Goal: Information Seeking & Learning: Learn about a topic

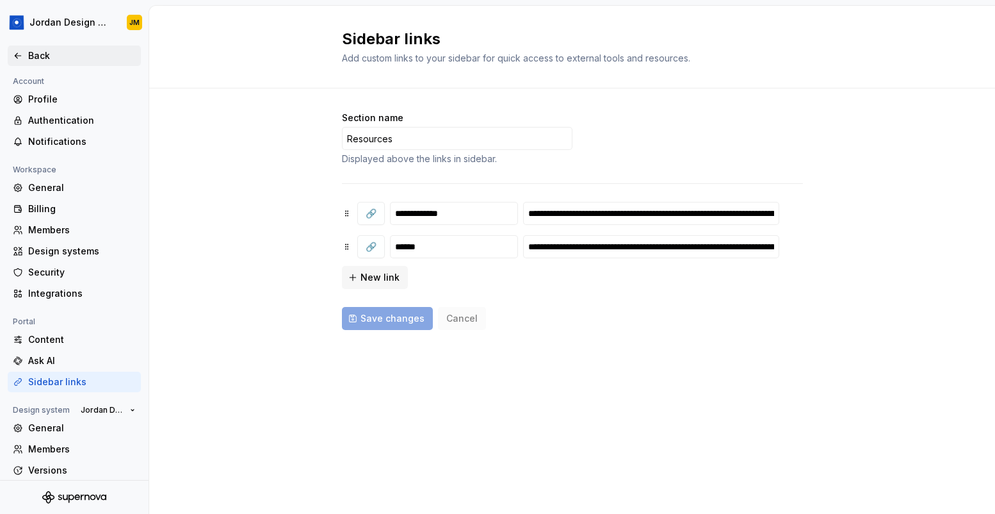
click at [47, 55] on div "Back" at bounding box center [82, 55] width 108 height 13
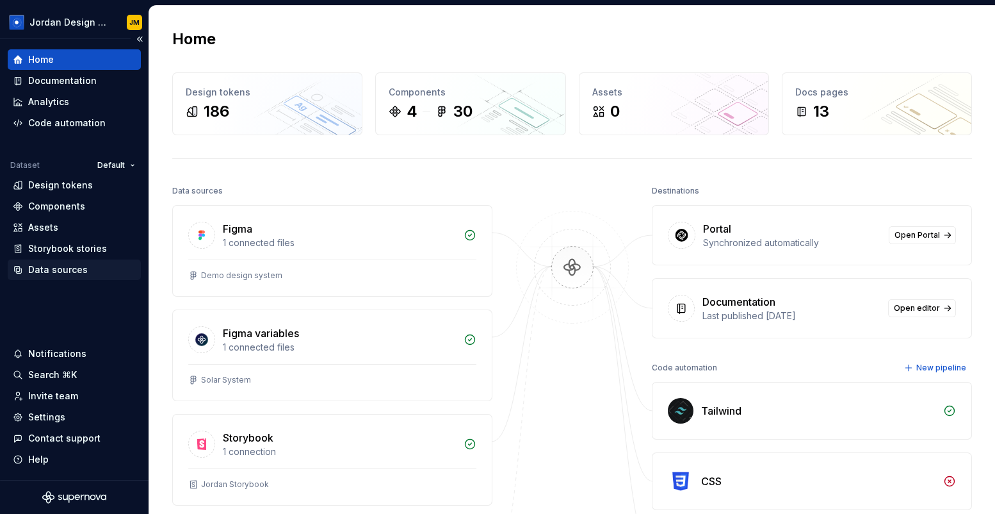
click at [78, 267] on div "Data sources" at bounding box center [58, 269] width 60 height 13
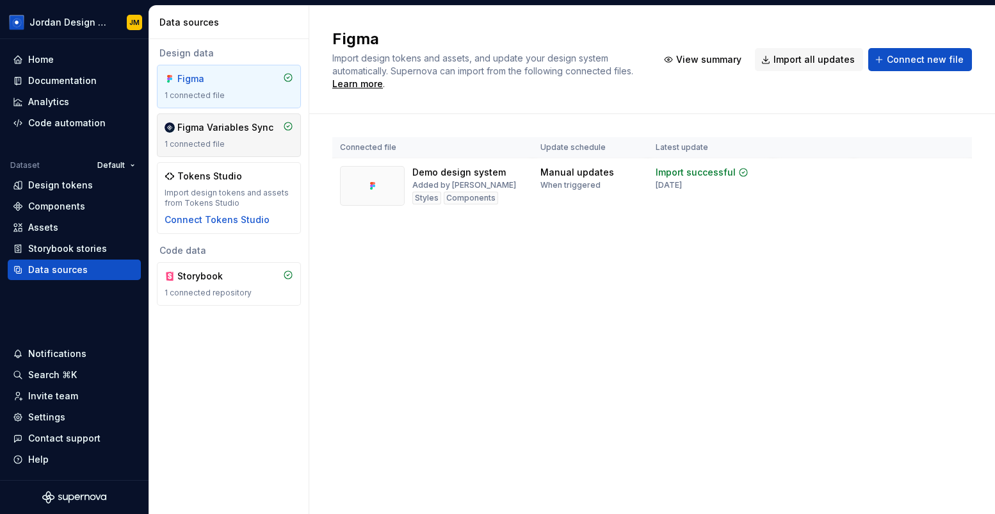
click at [217, 132] on div "Figma Variables Sync" at bounding box center [225, 127] width 96 height 13
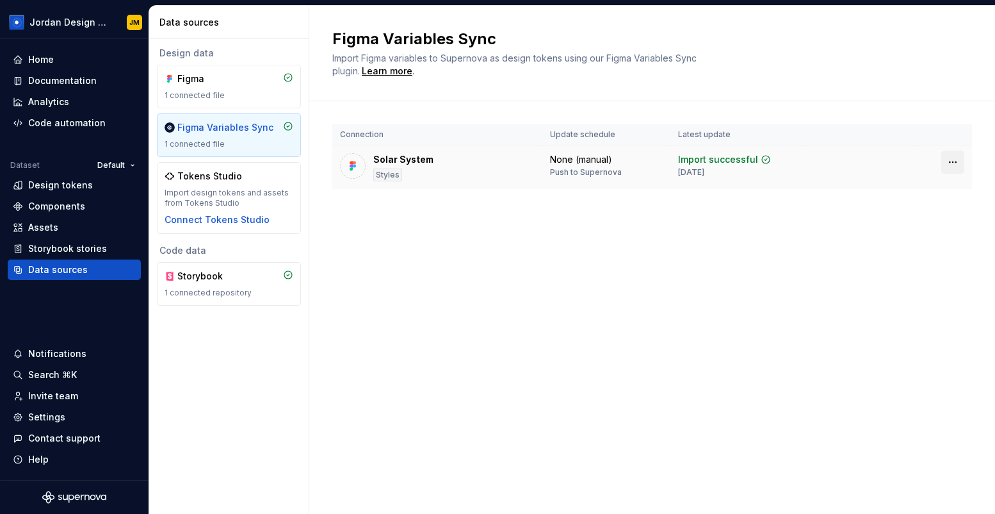
click at [958, 165] on html "Jordan Design System JM Home Documentation Analytics Code automation Dataset De…" at bounding box center [497, 257] width 995 height 514
click at [777, 167] on html "Jordan Design System JM Home Documentation Analytics Code automation Dataset De…" at bounding box center [497, 257] width 995 height 514
click at [748, 156] on div "Import successful" at bounding box center [718, 159] width 80 height 13
click at [419, 156] on div "Solar System" at bounding box center [403, 159] width 60 height 13
click at [414, 156] on div "Solar System" at bounding box center [403, 159] width 60 height 13
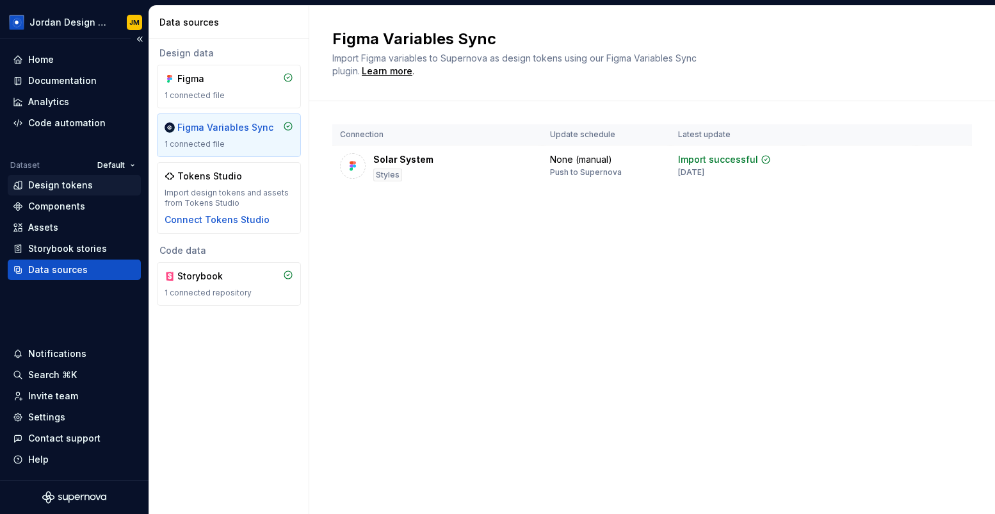
click at [80, 184] on div "Design tokens" at bounding box center [60, 185] width 65 height 13
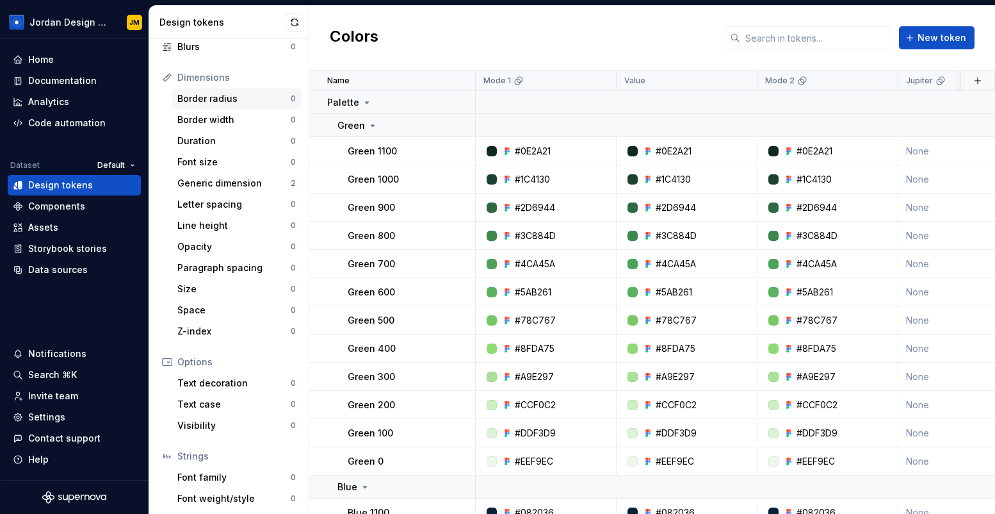
scroll to position [152, 0]
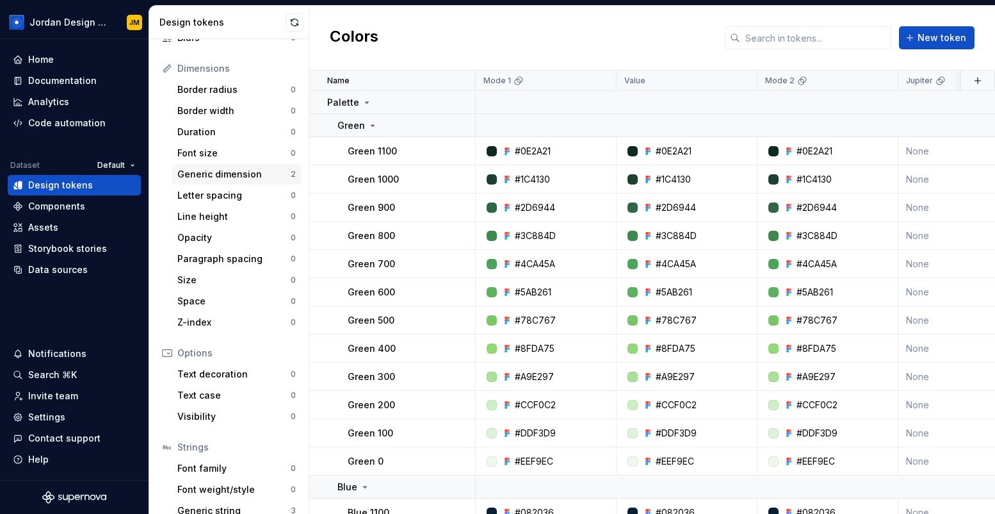
click at [216, 169] on div "Generic dimension" at bounding box center [233, 174] width 113 height 13
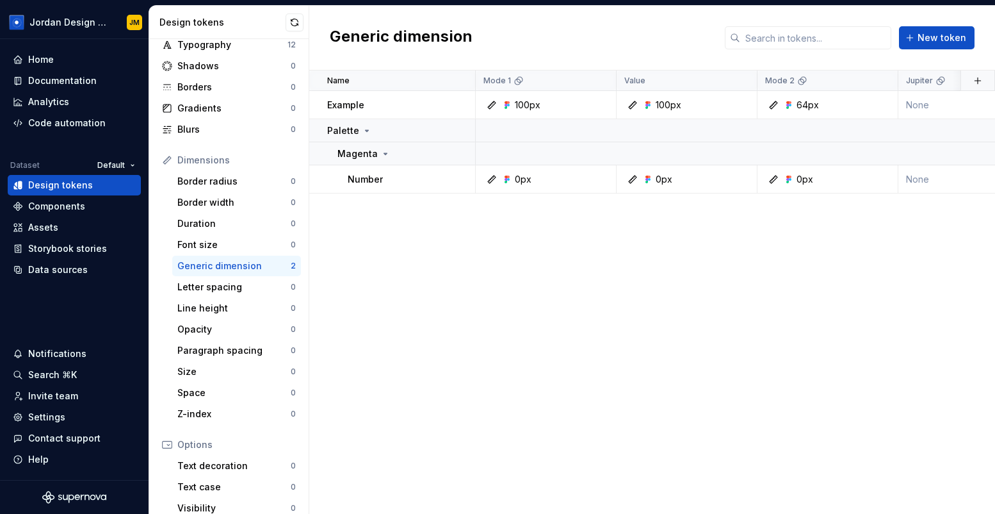
scroll to position [58, 0]
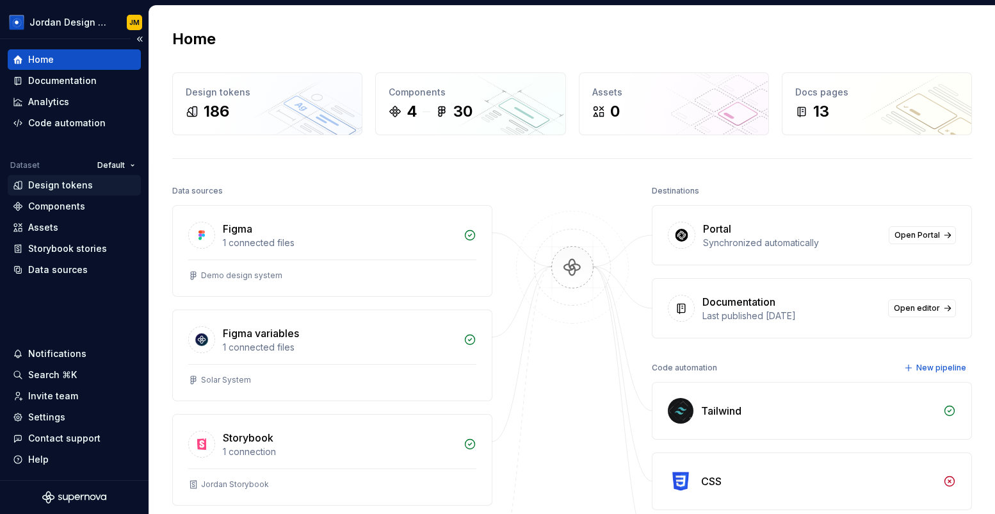
click at [77, 190] on div "Design tokens" at bounding box center [60, 185] width 65 height 13
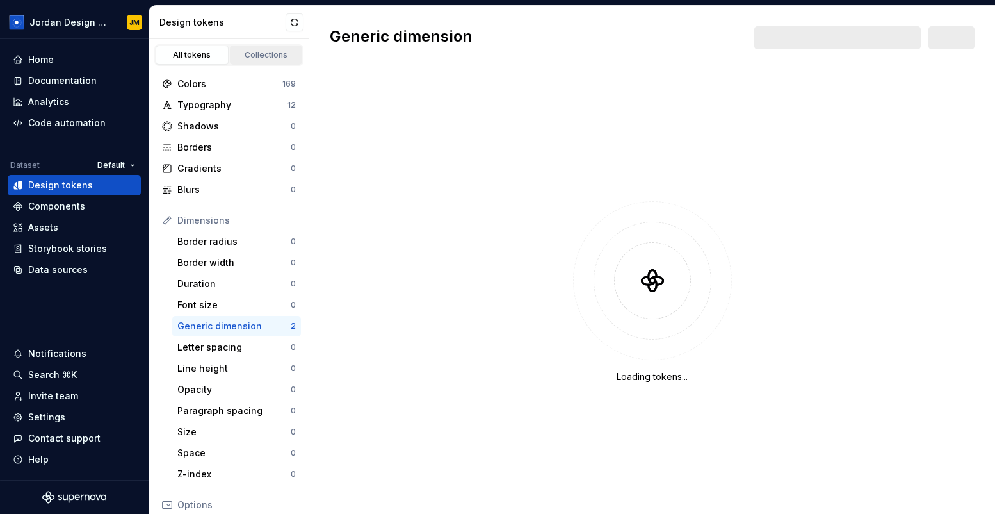
click at [256, 55] on div "Collections" at bounding box center [266, 55] width 64 height 10
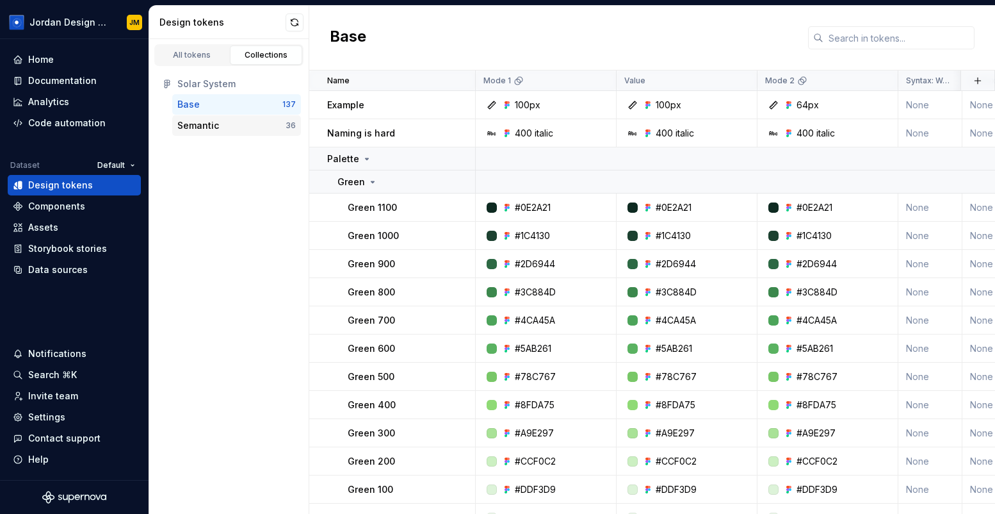
click at [225, 124] on div "Semantic" at bounding box center [231, 125] width 108 height 13
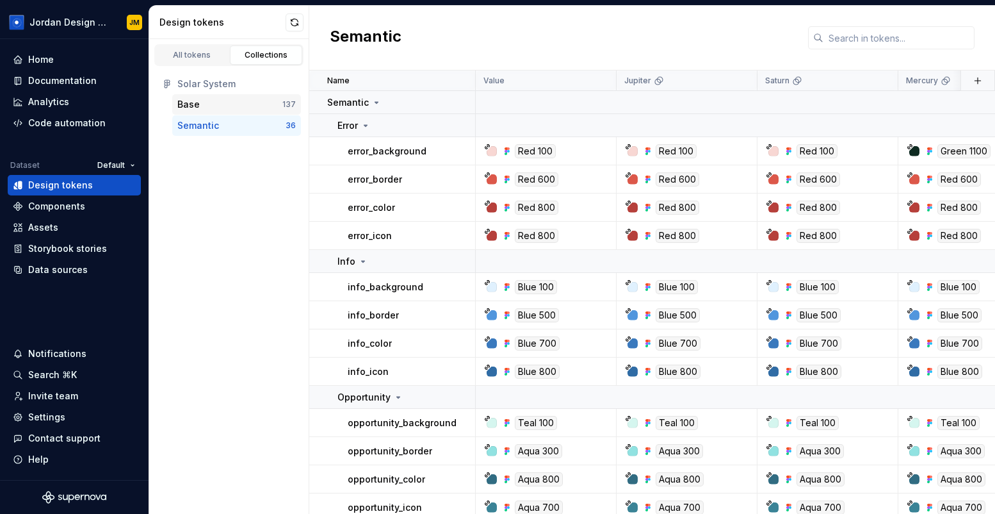
click at [229, 108] on div "Base" at bounding box center [229, 104] width 105 height 13
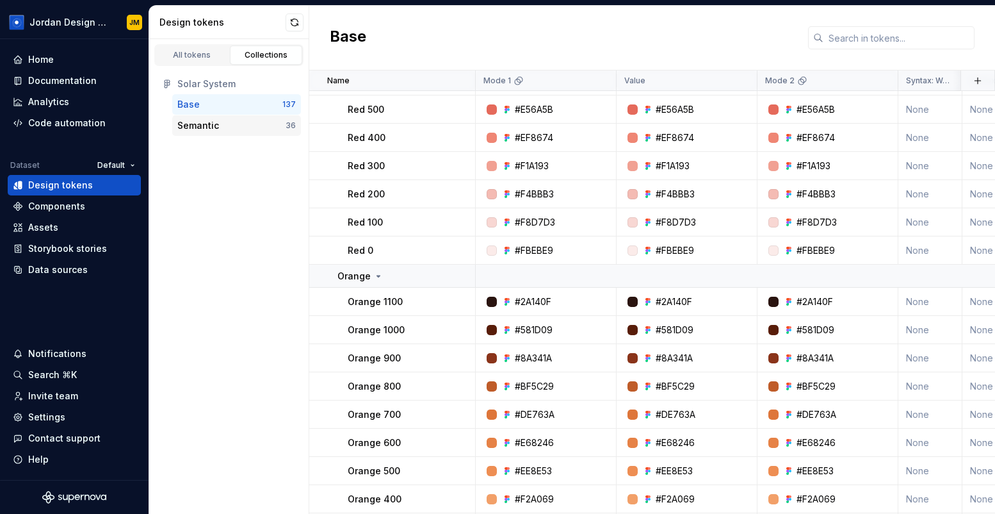
scroll to position [2618, 0]
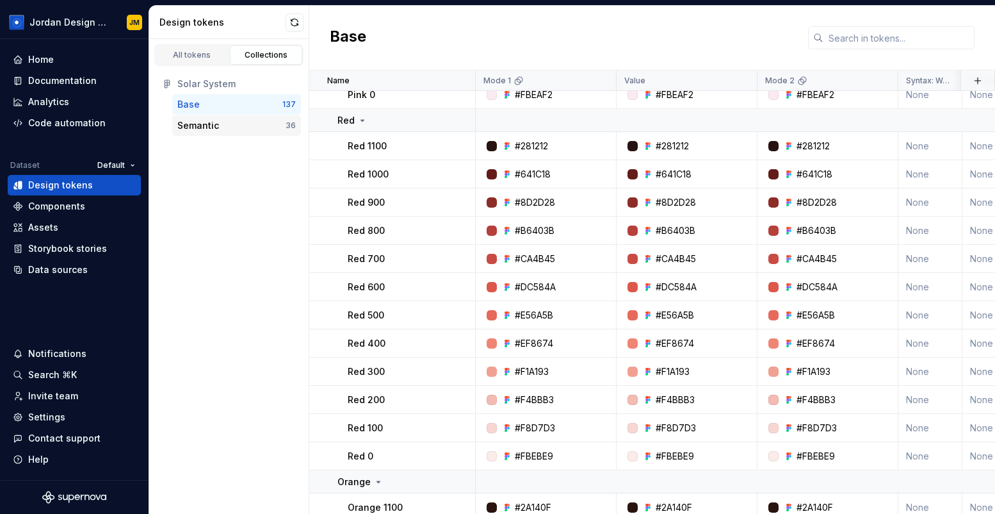
click at [242, 128] on div "Semantic" at bounding box center [231, 125] width 108 height 13
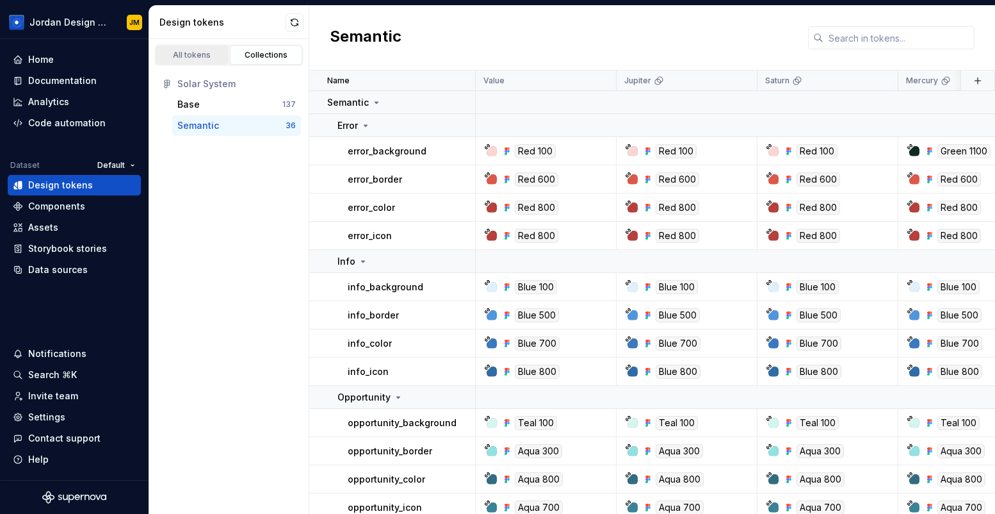
click at [214, 60] on link "All tokens" at bounding box center [192, 54] width 73 height 19
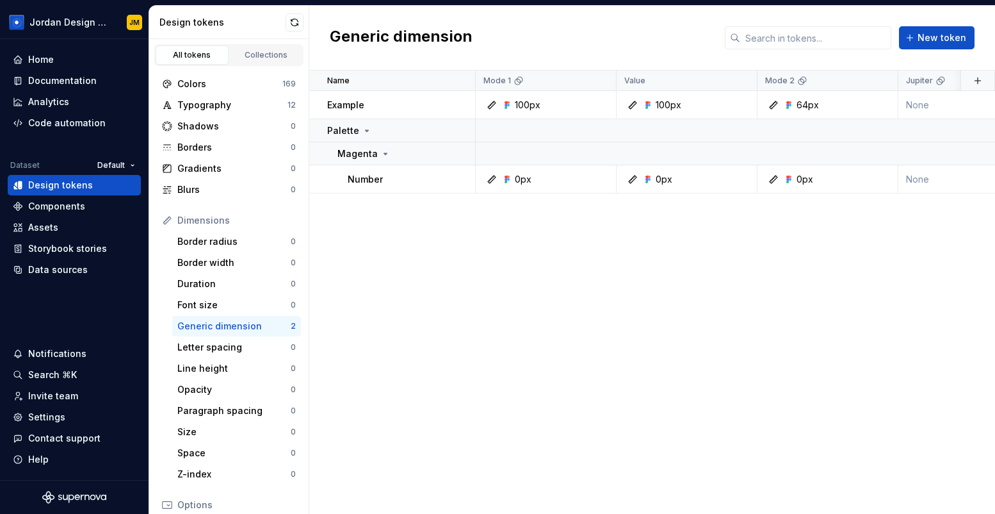
click at [245, 325] on div "Generic dimension" at bounding box center [233, 326] width 113 height 13
click at [366, 131] on icon at bounding box center [367, 130] width 3 height 1
click at [366, 131] on icon at bounding box center [366, 130] width 1 height 3
click at [270, 59] on div "Collections" at bounding box center [266, 55] width 64 height 10
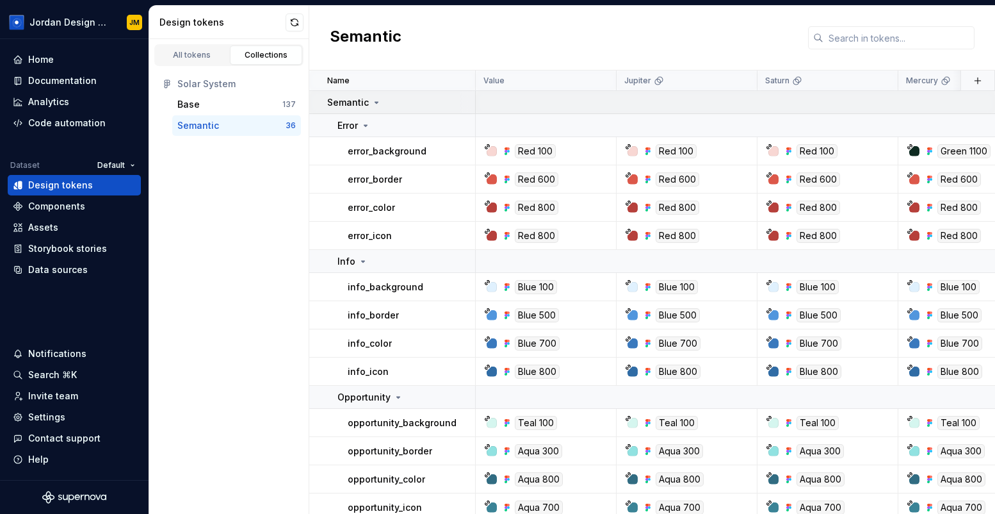
click at [375, 104] on icon at bounding box center [376, 102] width 10 height 10
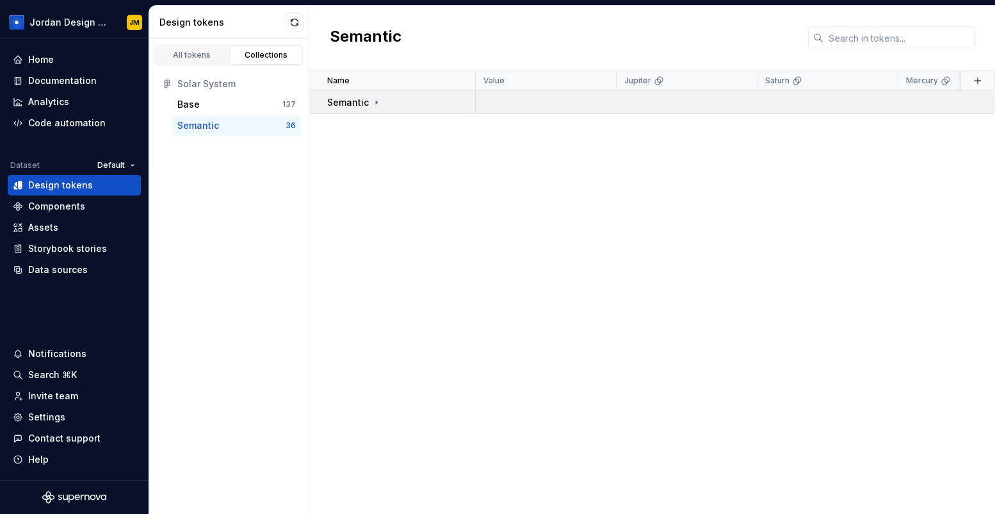
click at [375, 104] on icon at bounding box center [376, 102] width 10 height 10
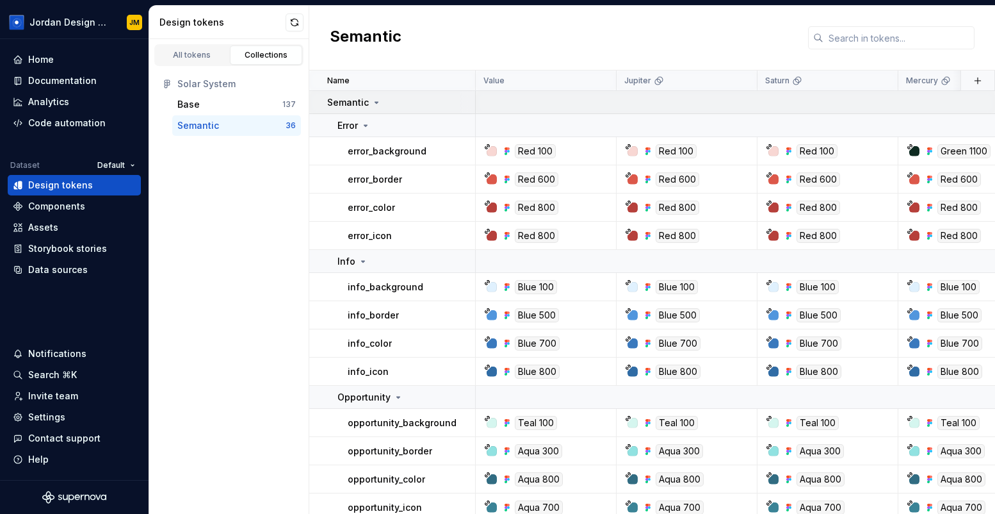
click at [375, 104] on icon at bounding box center [376, 102] width 10 height 10
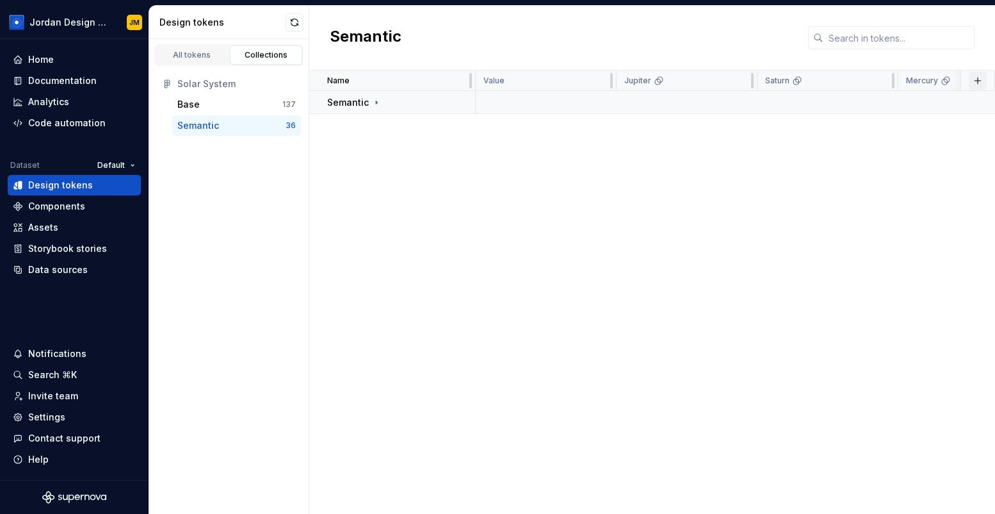
click at [973, 81] on button "button" at bounding box center [978, 81] width 18 height 18
click at [602, 131] on div "Name Value Jupiter Saturn Mercury Mode Syntax: Web Syntax: Android Syntax: iOS …" at bounding box center [652, 291] width 686 height 443
click at [259, 108] on div "Base" at bounding box center [229, 104] width 105 height 13
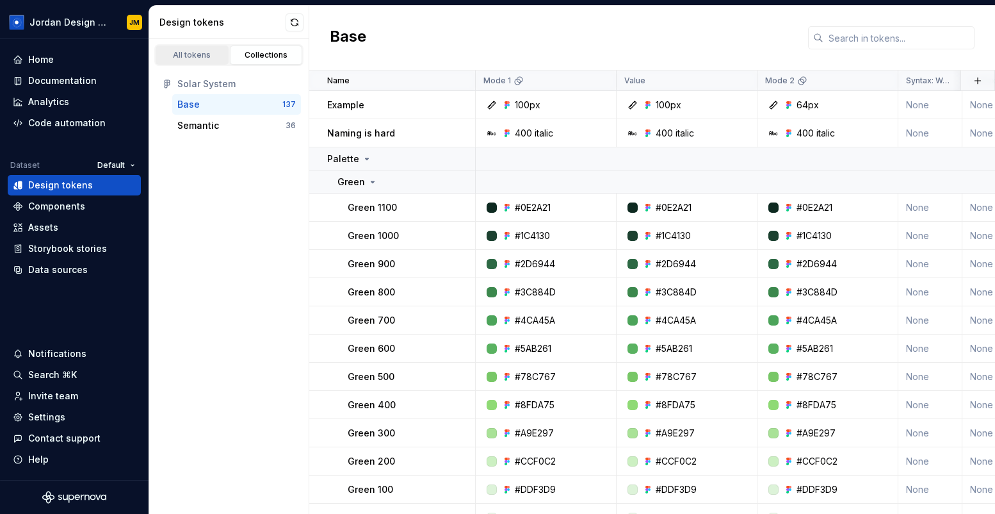
click at [212, 56] on div "All tokens" at bounding box center [192, 55] width 64 height 10
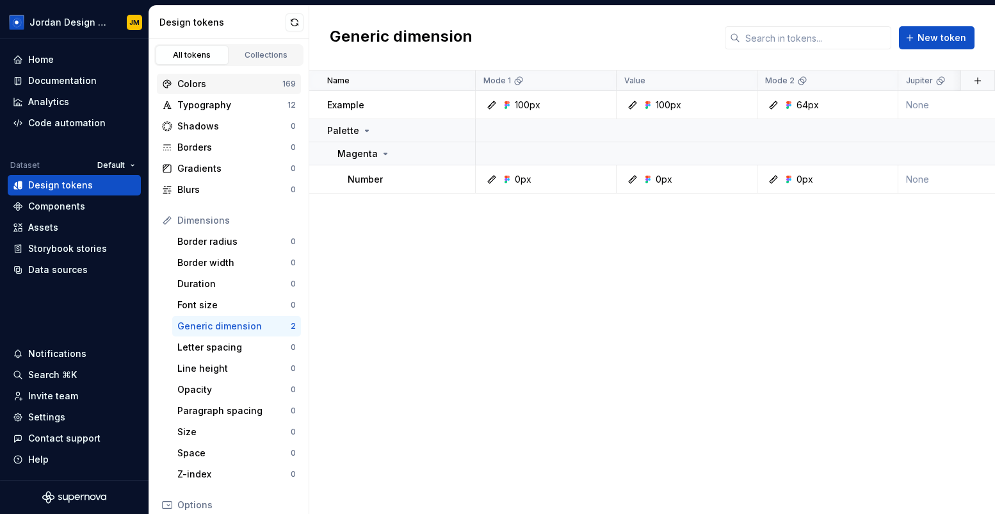
click at [238, 86] on div "Colors" at bounding box center [229, 83] width 105 height 13
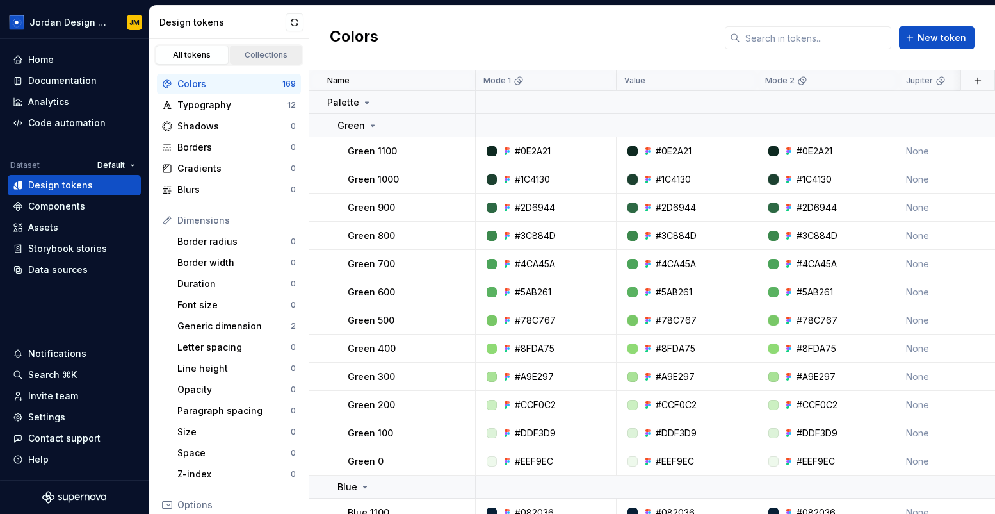
click at [273, 56] on div "Collections" at bounding box center [266, 55] width 64 height 10
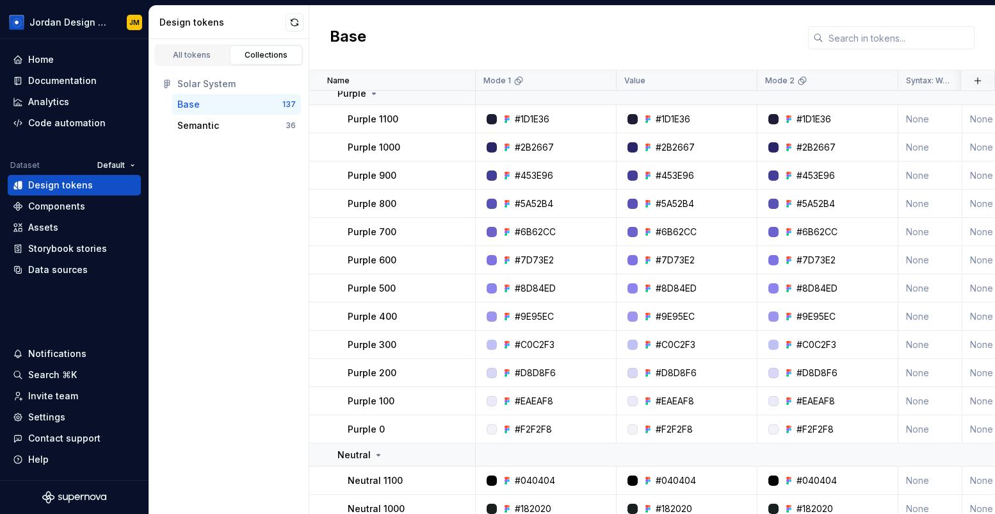
scroll to position [1203, 0]
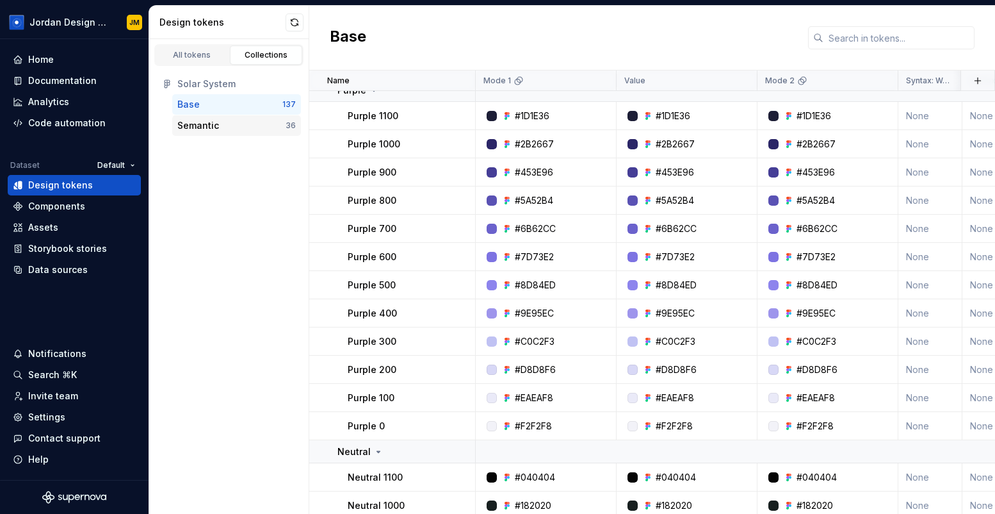
click at [220, 133] on div "Semantic 36" at bounding box center [236, 125] width 129 height 20
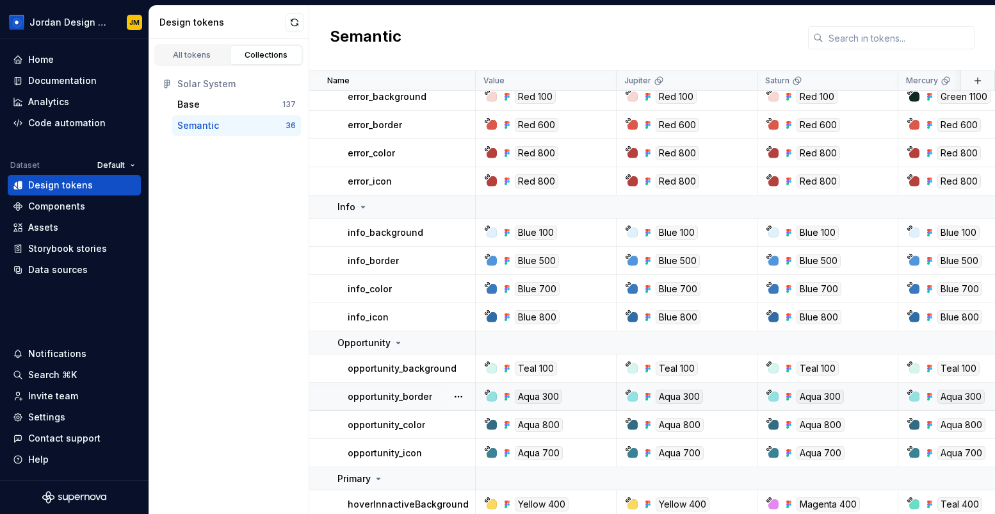
scroll to position [245, 0]
